Goal: Navigation & Orientation: Find specific page/section

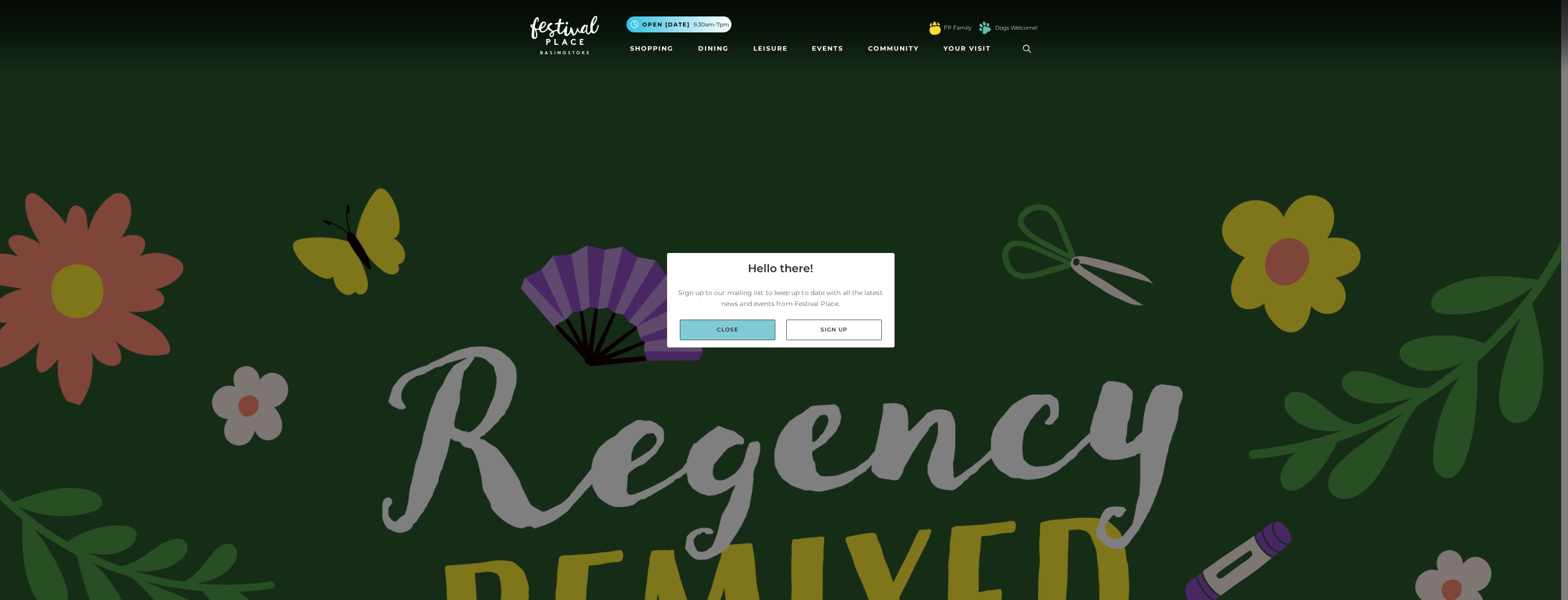
click at [727, 332] on link "Close" at bounding box center [727, 329] width 95 height 21
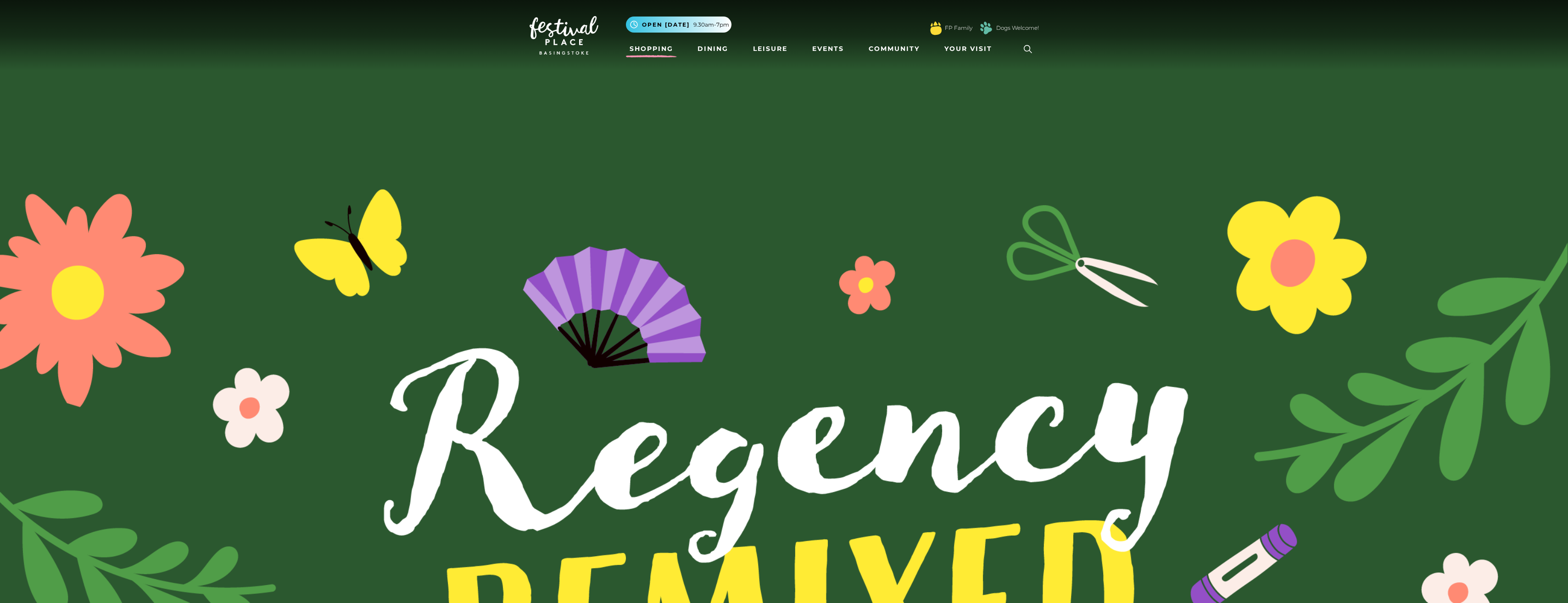
click at [642, 44] on link "Shopping" at bounding box center [651, 49] width 51 height 17
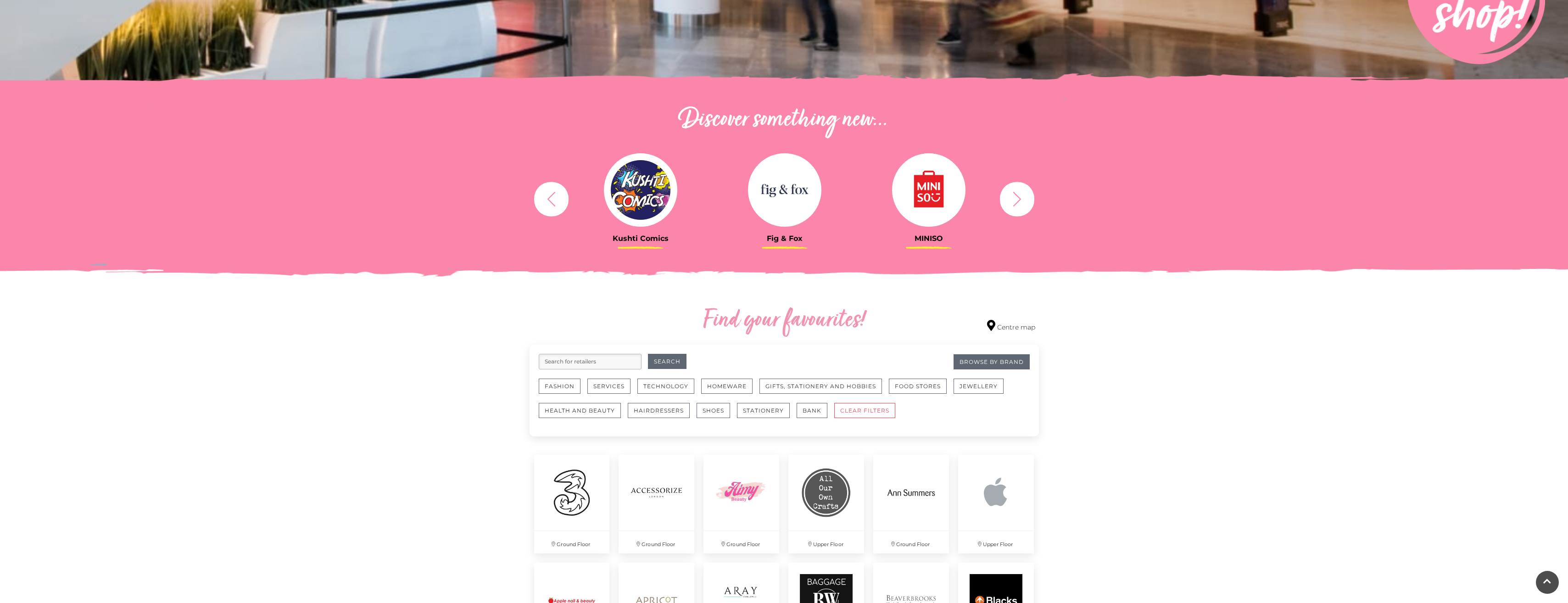
scroll to position [235, 0]
click at [1023, 195] on icon "button" at bounding box center [1017, 199] width 17 height 17
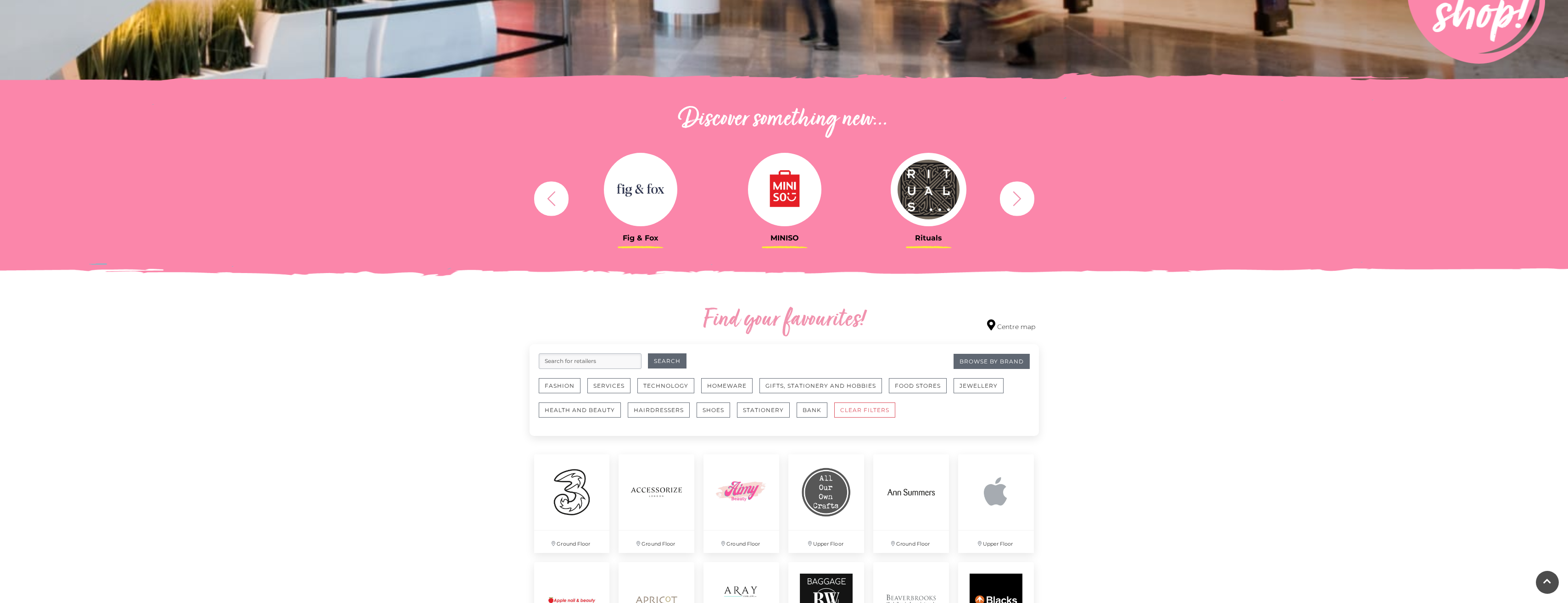
click at [1023, 195] on icon "button" at bounding box center [1017, 199] width 17 height 17
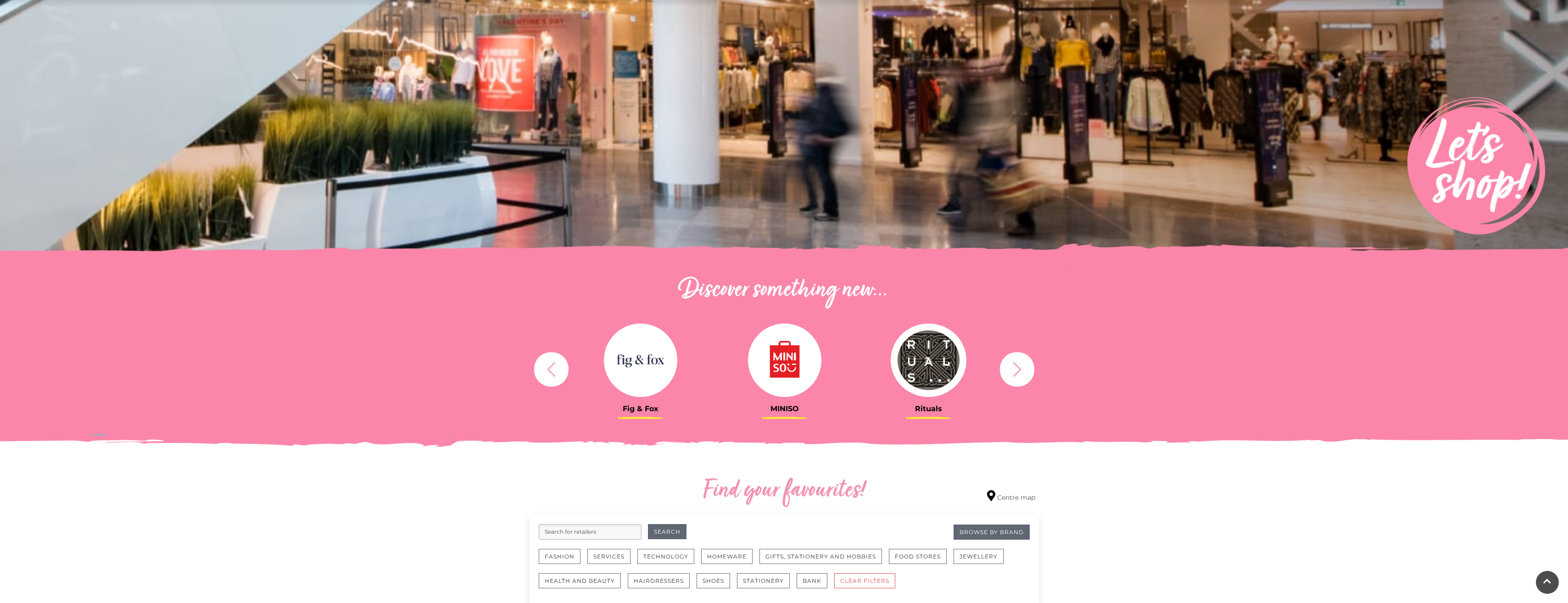
scroll to position [0, 0]
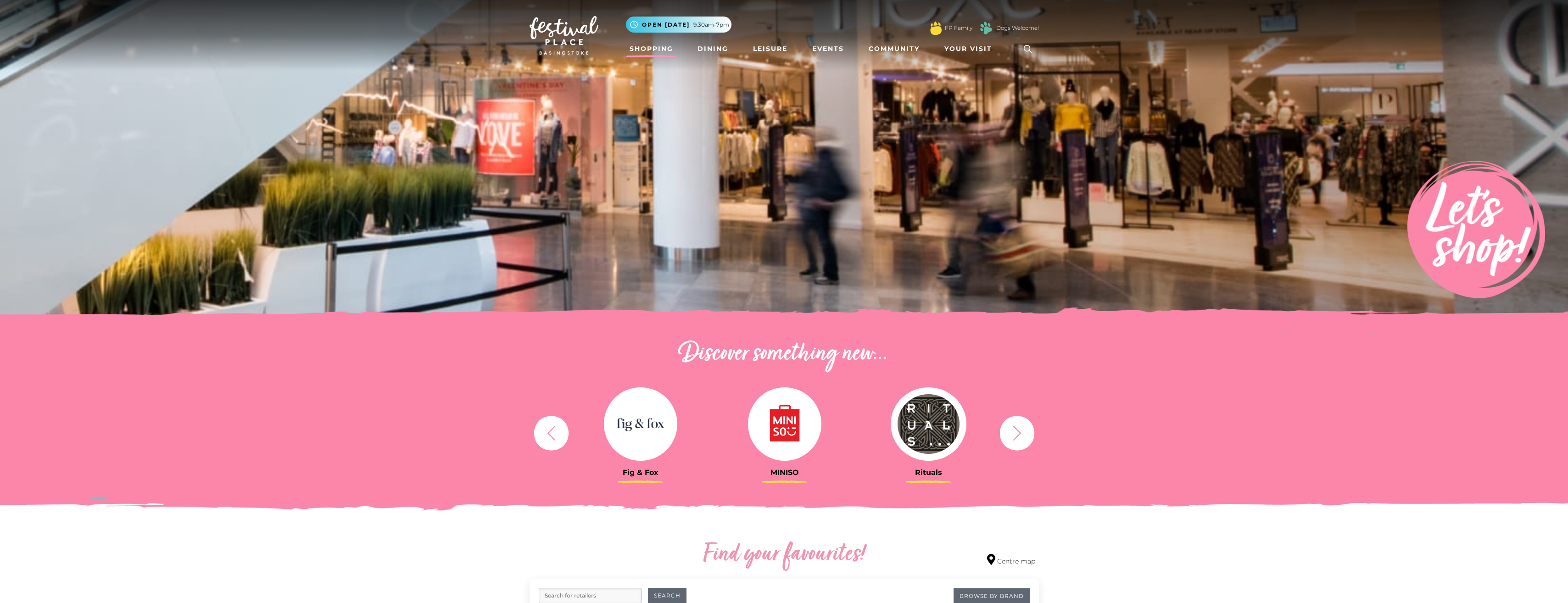
click at [1015, 429] on icon "button" at bounding box center [1017, 433] width 17 height 17
